Goal: Register for event/course

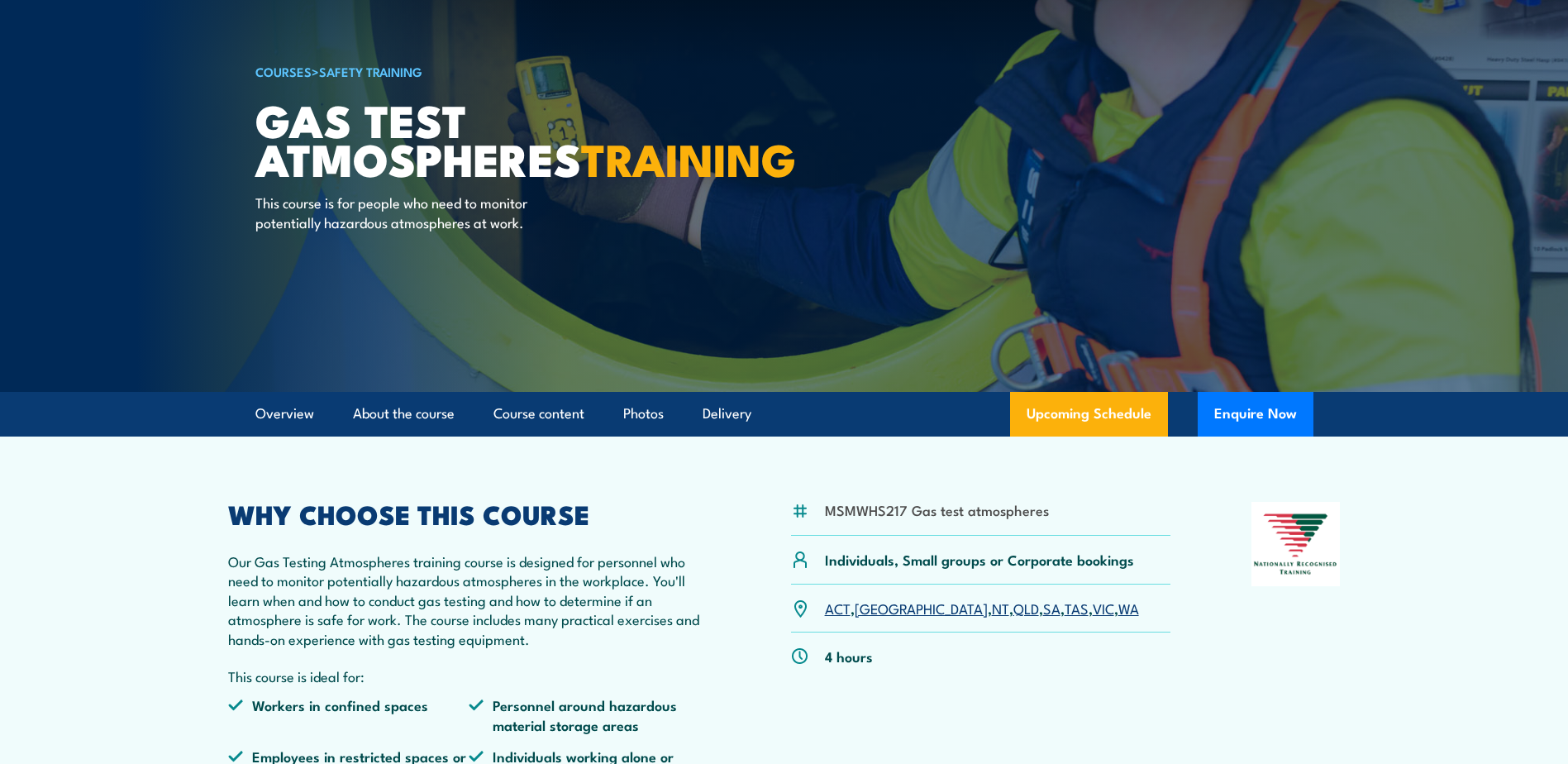
scroll to position [83, 0]
click at [1093, 609] on link "VIC" at bounding box center [1103, 607] width 21 height 20
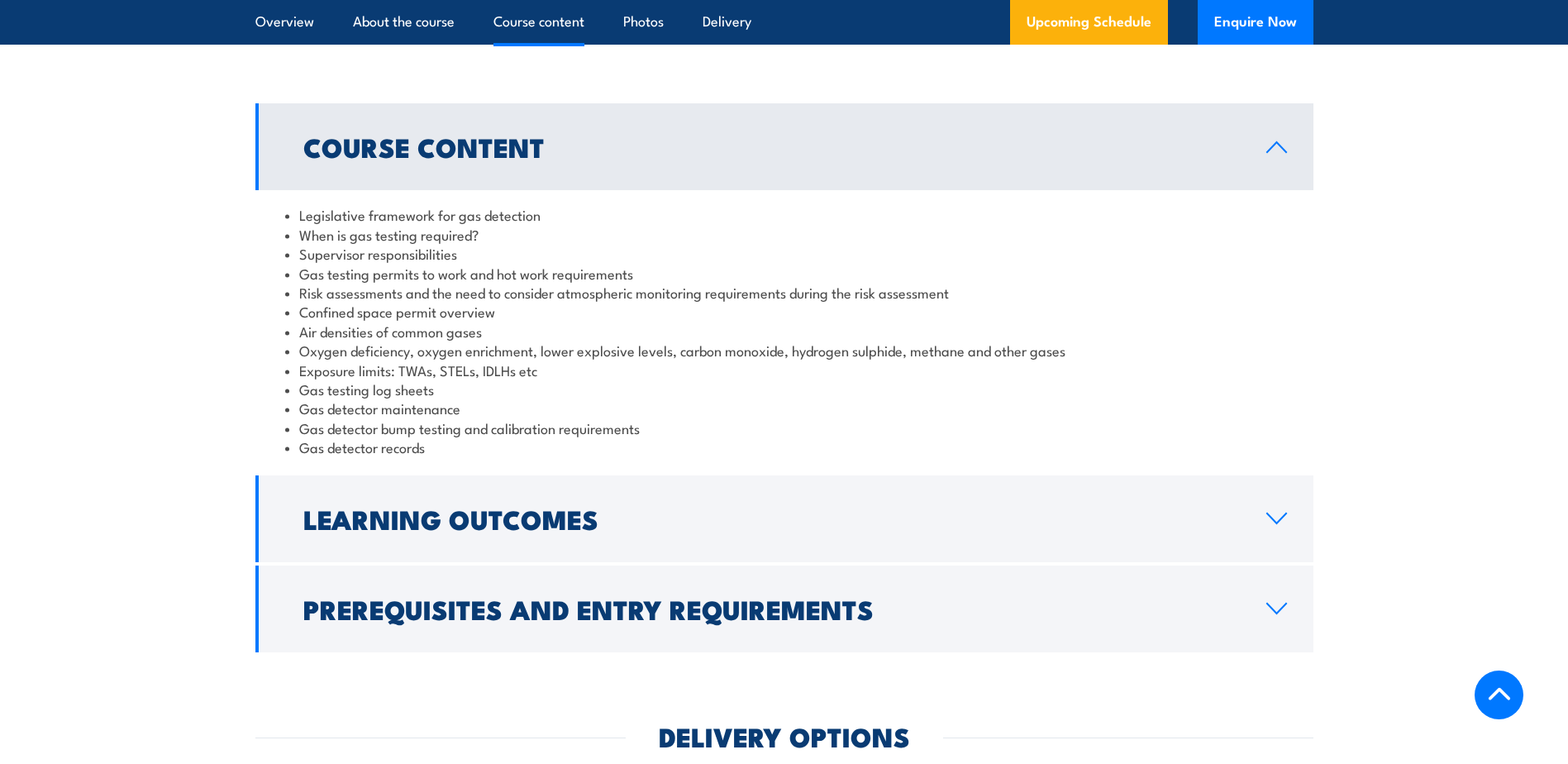
scroll to position [1335, 0]
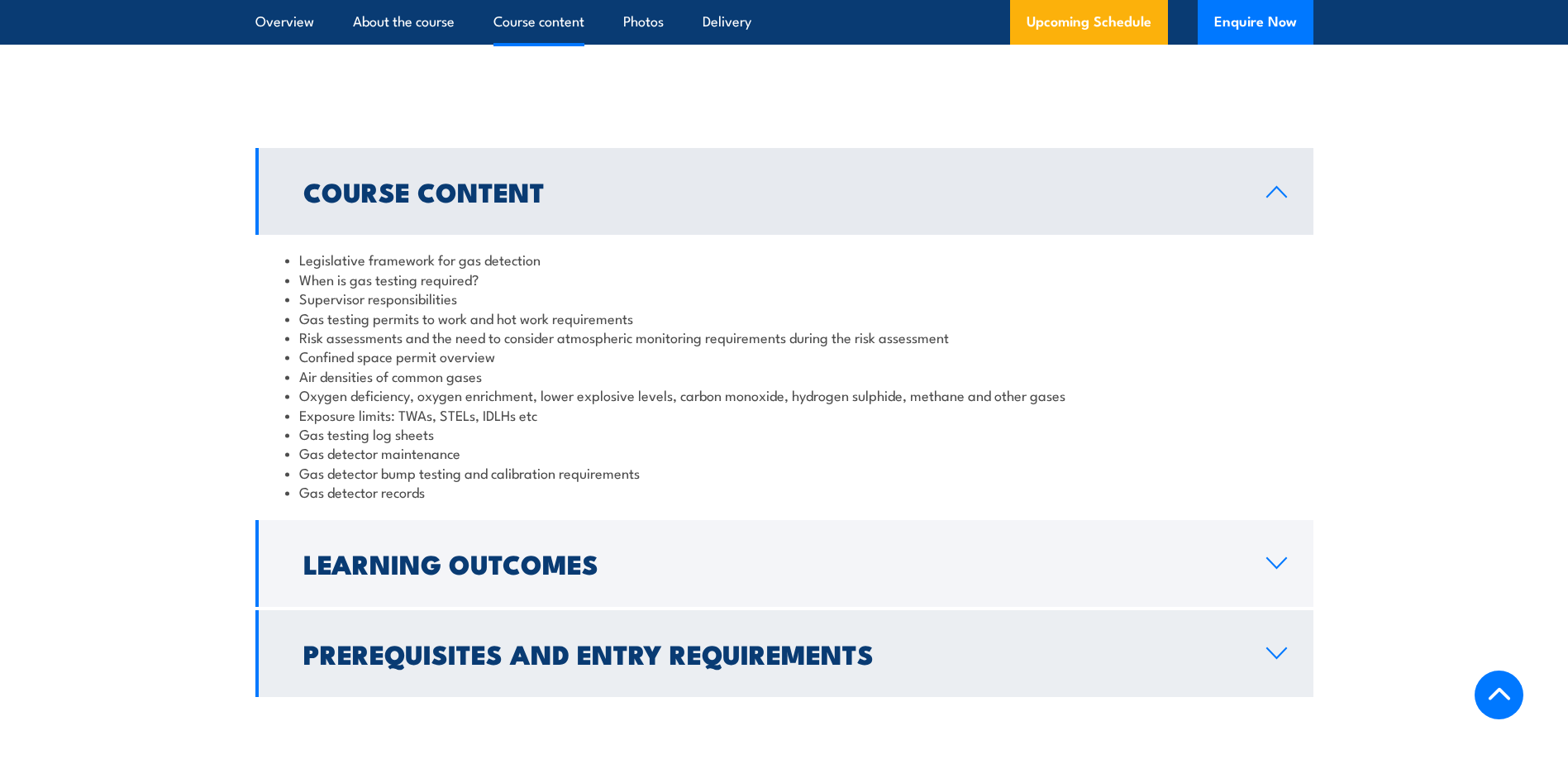
click at [1273, 654] on icon at bounding box center [1277, 653] width 22 height 13
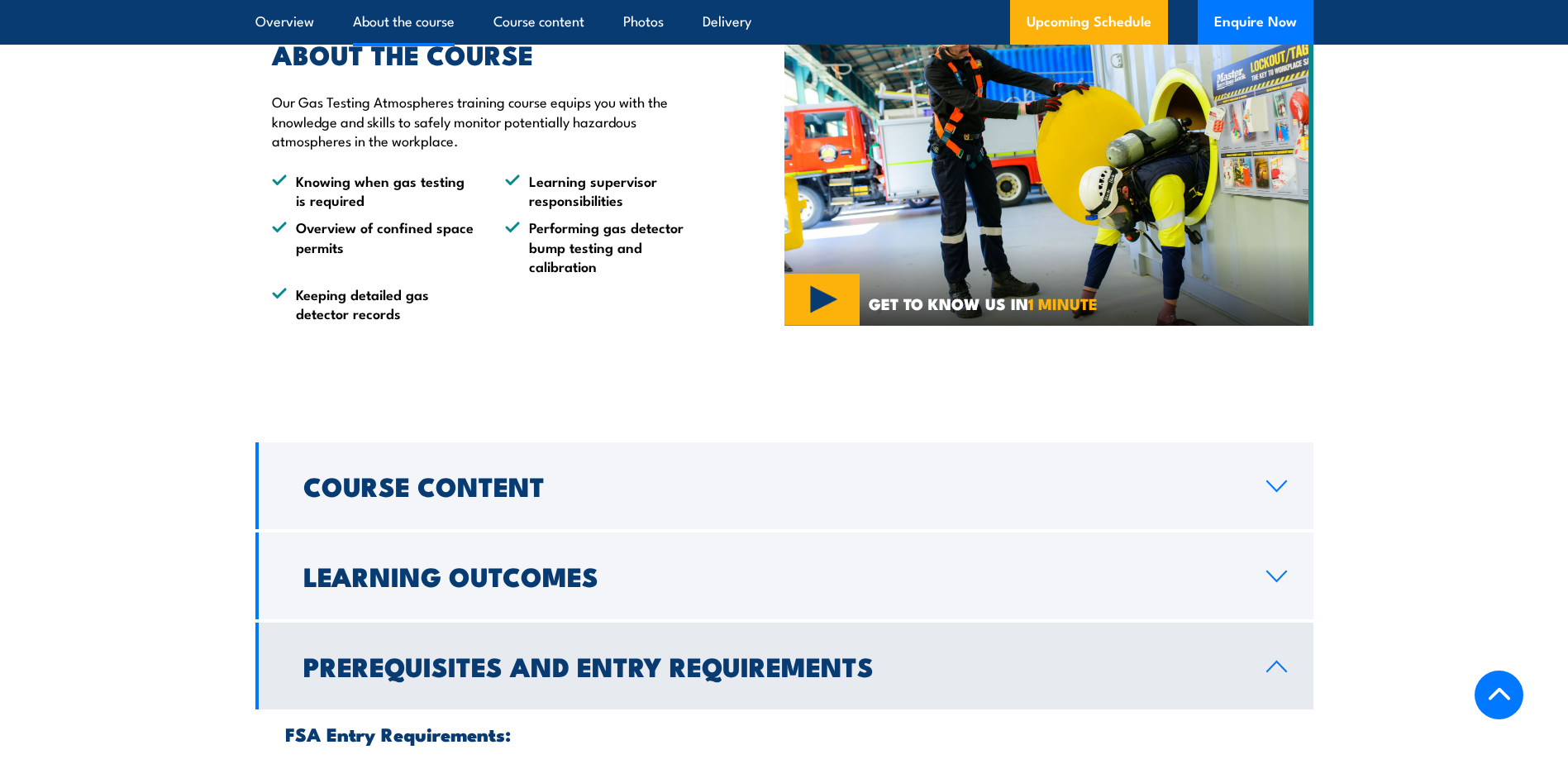
scroll to position [963, 0]
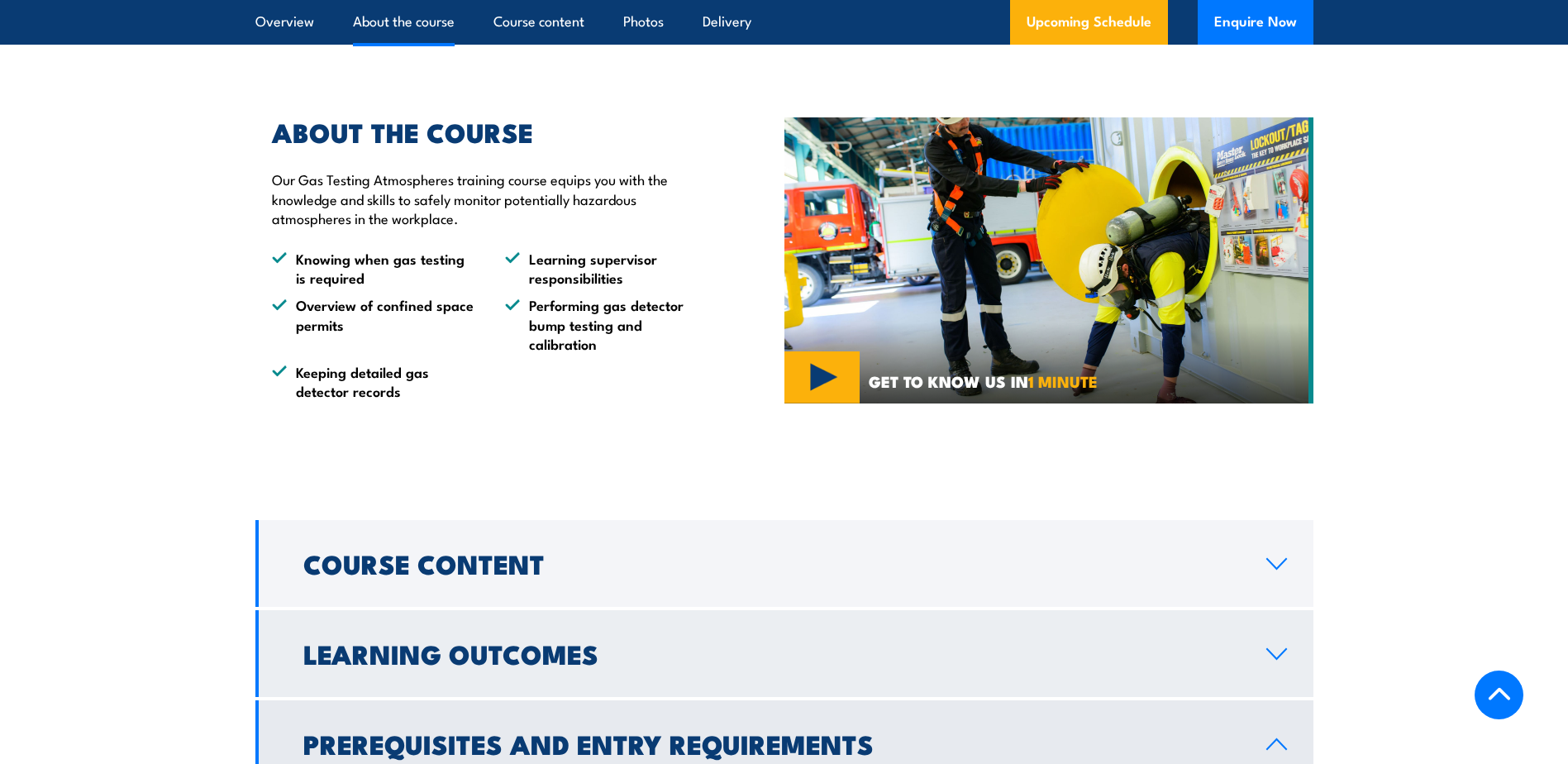
click at [1283, 659] on icon at bounding box center [1277, 654] width 22 height 13
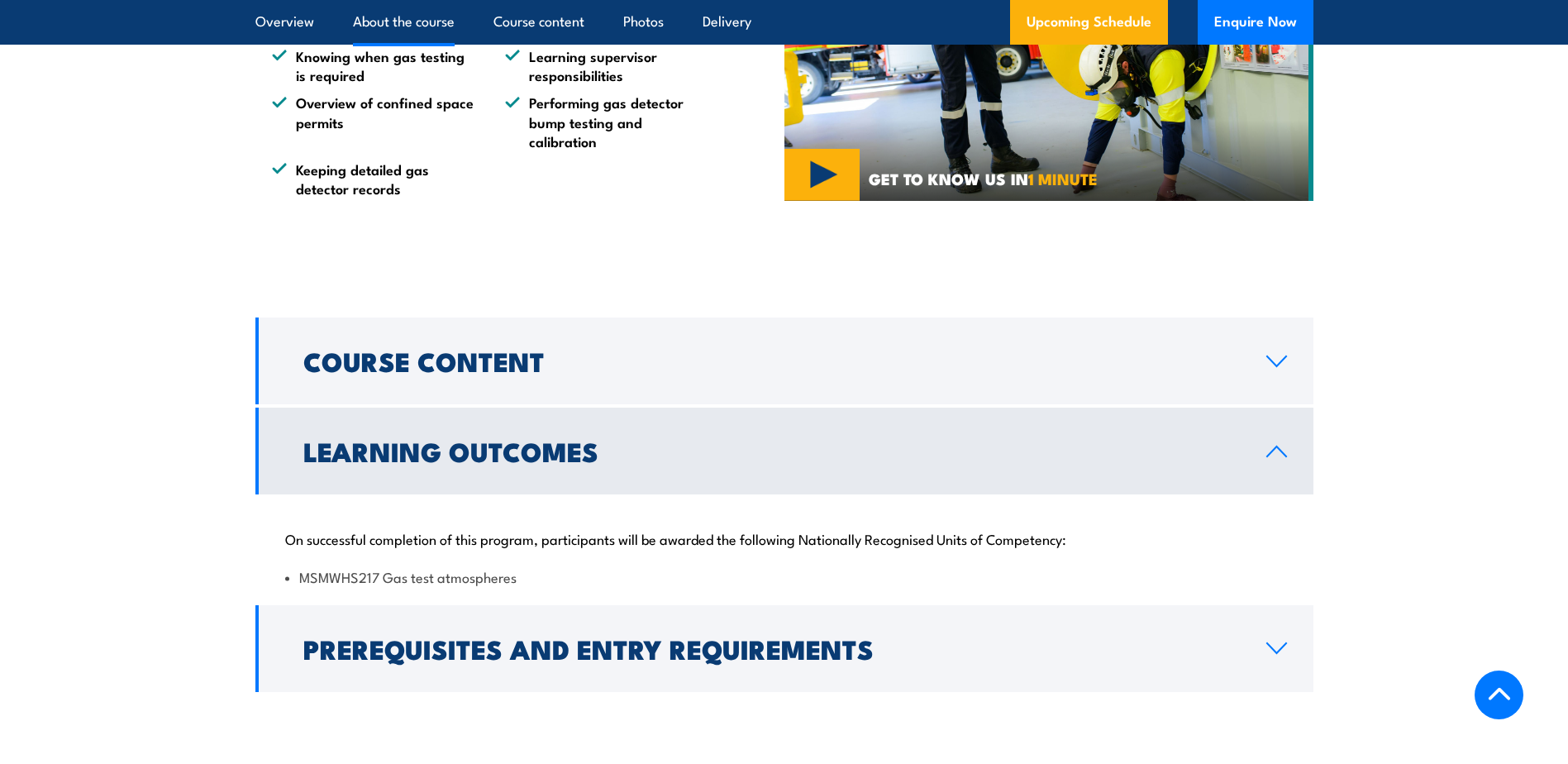
scroll to position [1170, 0]
